Goal: Task Accomplishment & Management: Manage account settings

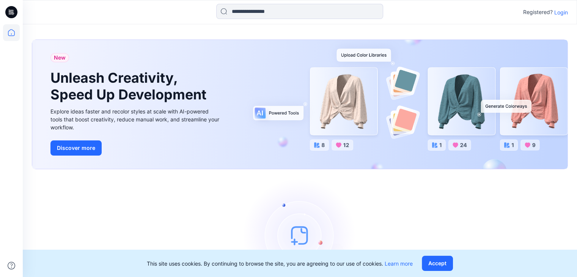
click at [561, 12] on p "Login" at bounding box center [561, 12] width 14 height 8
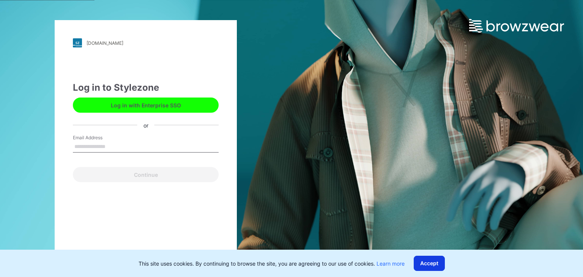
click at [445, 266] on button "Accept" at bounding box center [428, 263] width 31 height 15
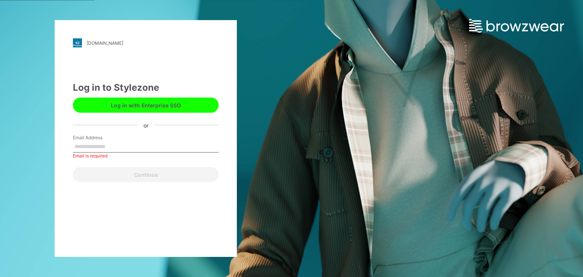
click at [146, 144] on input "Email Address" at bounding box center [146, 146] width 146 height 11
type input "**********"
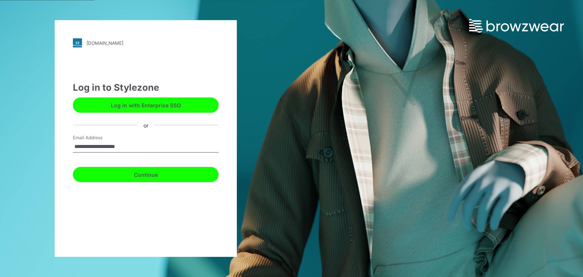
click at [158, 174] on button "Continue" at bounding box center [146, 174] width 146 height 15
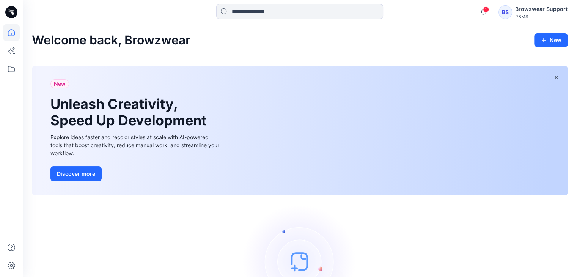
click at [531, 17] on div "PBMS" at bounding box center [541, 17] width 52 height 6
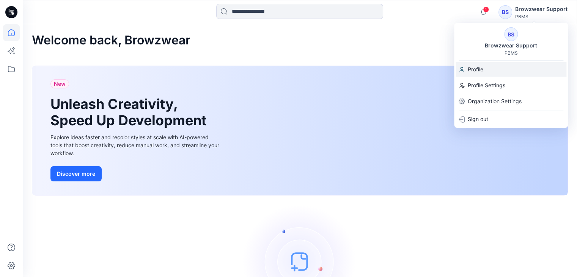
click at [489, 73] on div "Profile" at bounding box center [511, 69] width 111 height 14
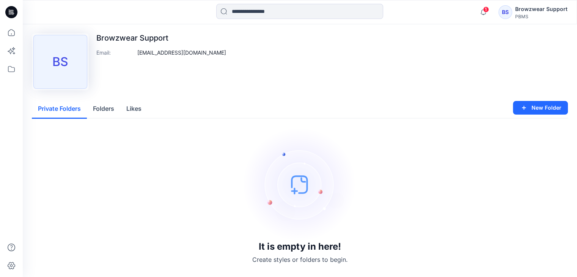
click at [546, 3] on div "1 Notifications Mark all as read View all notifications BS Browzwear Support PB…" at bounding box center [300, 12] width 554 height 24
click at [547, 8] on div "Browzwear Support" at bounding box center [541, 9] width 52 height 9
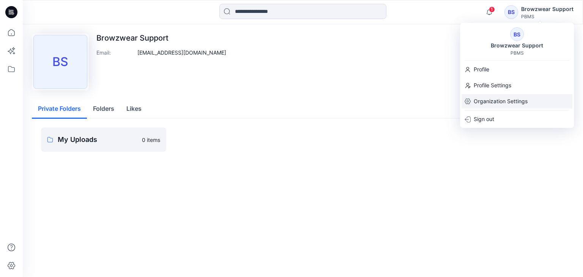
click at [508, 98] on p "Organization Settings" at bounding box center [500, 101] width 54 height 14
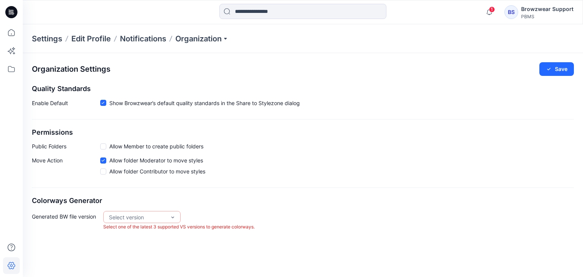
click at [188, 45] on div "Settings Edit Profile Notifications Organization" at bounding box center [303, 38] width 560 height 29
click at [191, 43] on p "Organization" at bounding box center [201, 38] width 53 height 11
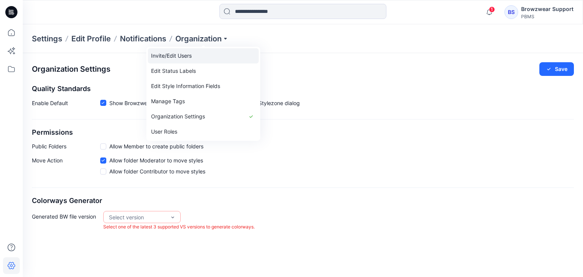
click at [183, 58] on link "Invite/Edit Users" at bounding box center [203, 55] width 111 height 15
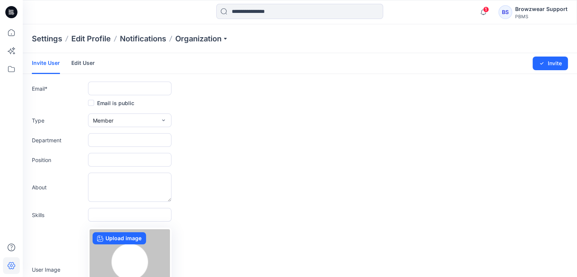
click at [81, 63] on link "Edit User" at bounding box center [83, 63] width 24 height 20
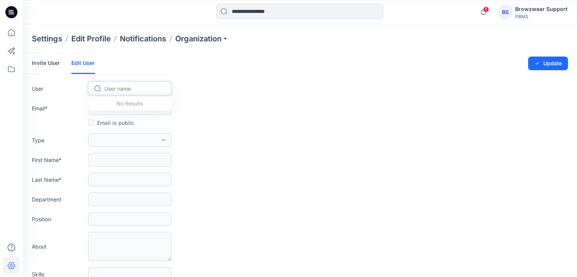
click at [144, 87] on div at bounding box center [134, 88] width 60 height 9
type input "*"
click at [337, 38] on div "Settings Edit Profile Notifications Organization" at bounding box center [300, 38] width 554 height 29
click at [194, 39] on p "Organization" at bounding box center [201, 38] width 53 height 11
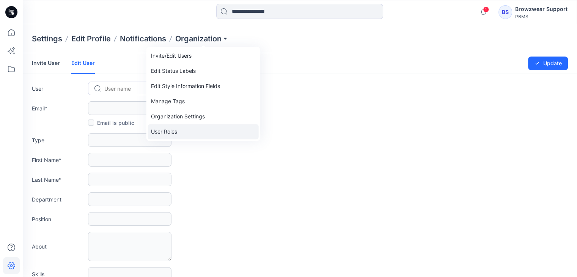
click at [175, 131] on link "User Roles" at bounding box center [203, 131] width 111 height 15
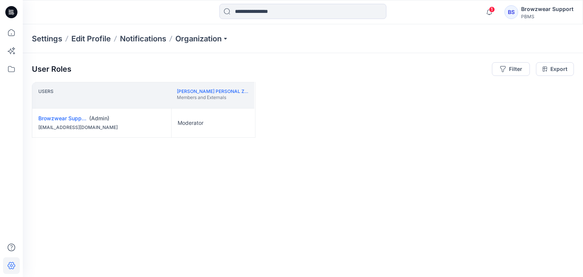
click at [333, 133] on div "Users Vadim Kulikovich's Personal Zone Members and Externals Browzwear Support …" at bounding box center [303, 164] width 542 height 165
click at [314, 116] on div "Users Vadim Kulikovich's Personal Zone Members and Externals Browzwear Support …" at bounding box center [303, 164] width 542 height 165
click at [499, 113] on div "Users Vadim Kulikovich's Personal Zone Members and Externals Browzwear Support …" at bounding box center [303, 164] width 542 height 165
click at [204, 33] on p "Organization" at bounding box center [201, 38] width 53 height 11
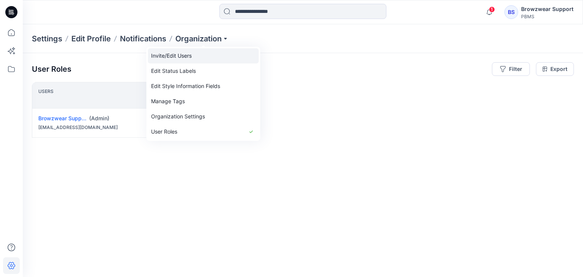
click at [188, 59] on link "Invite/Edit Users" at bounding box center [203, 55] width 111 height 15
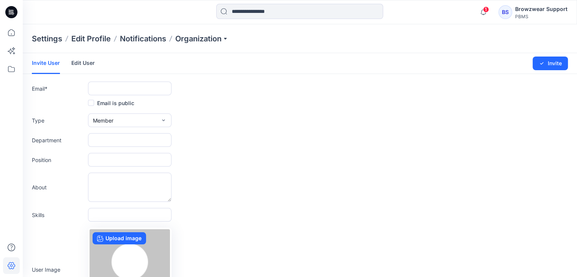
click at [295, 126] on div "Type Member External Member Admin" at bounding box center [300, 120] width 536 height 14
click at [84, 63] on link "Edit User" at bounding box center [83, 63] width 24 height 20
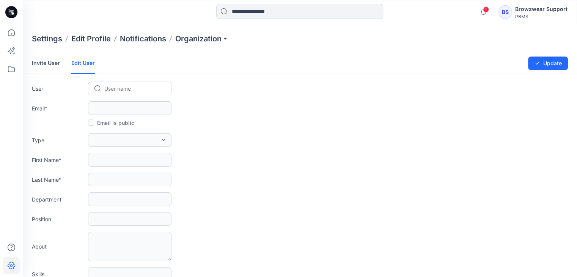
click at [33, 62] on link "Invite User" at bounding box center [46, 63] width 28 height 20
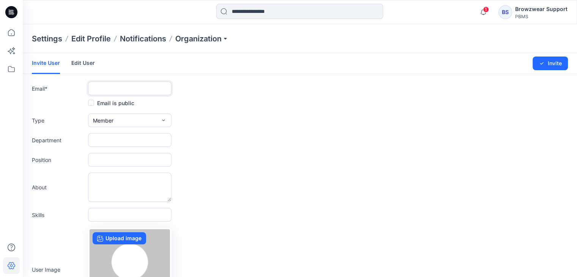
click at [124, 86] on input "text" at bounding box center [129, 89] width 83 height 14
paste input "**********"
type input "**********"
click at [127, 122] on button "Member" at bounding box center [129, 120] width 83 height 14
click at [118, 165] on button "Admin" at bounding box center [130, 167] width 80 height 15
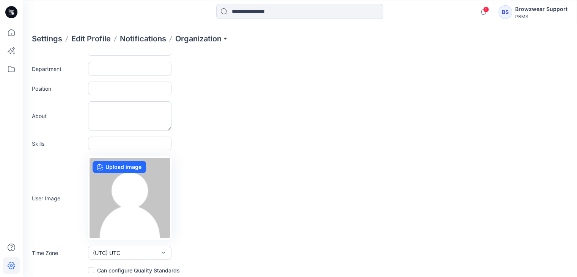
scroll to position [75, 0]
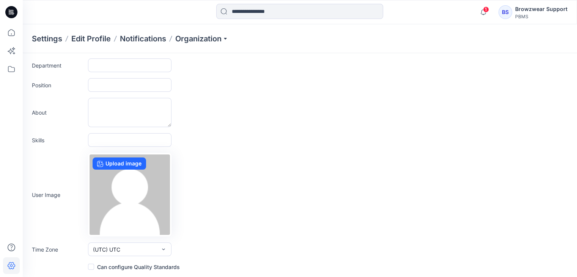
click at [91, 265] on span at bounding box center [91, 267] width 6 height 6
click at [93, 265] on span at bounding box center [91, 267] width 6 height 6
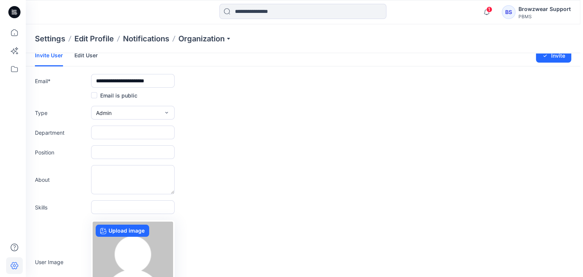
scroll to position [0, 0]
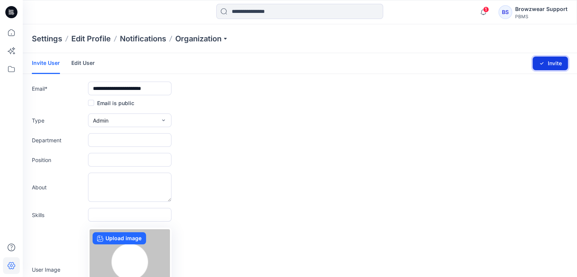
click at [554, 64] on button "Invite" at bounding box center [550, 64] width 35 height 14
